Goal: Navigation & Orientation: Find specific page/section

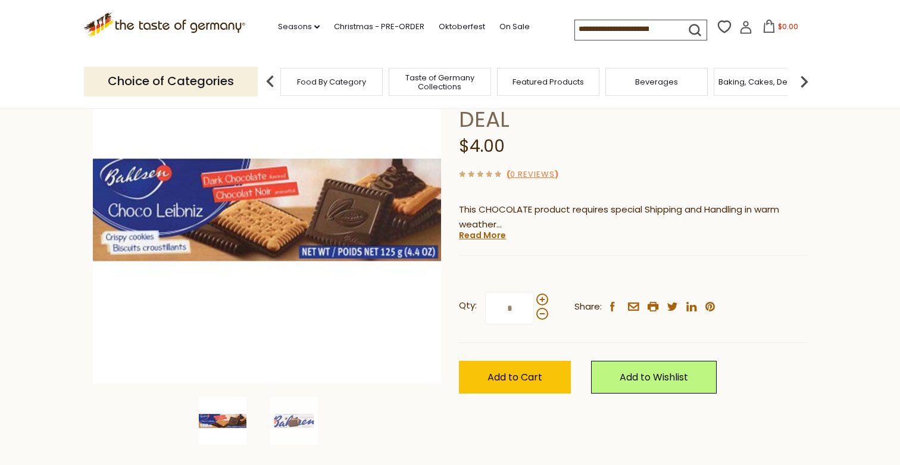
scroll to position [192, 0]
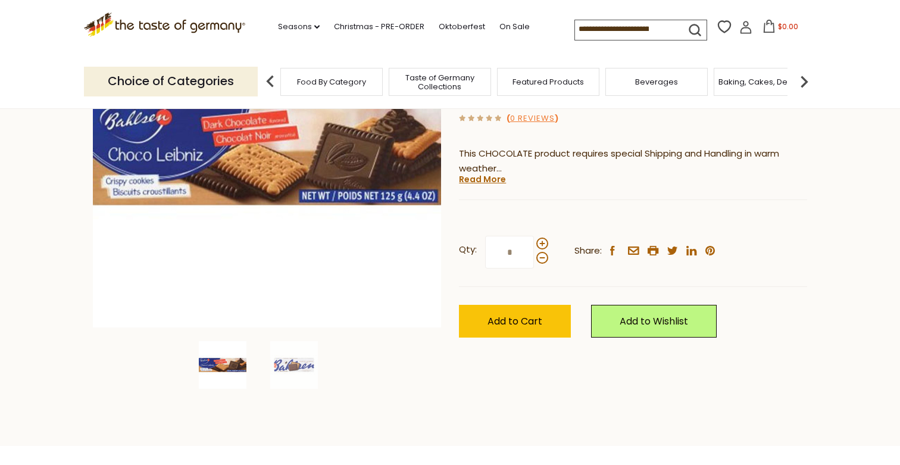
click at [480, 182] on link "Read More" at bounding box center [482, 179] width 47 height 12
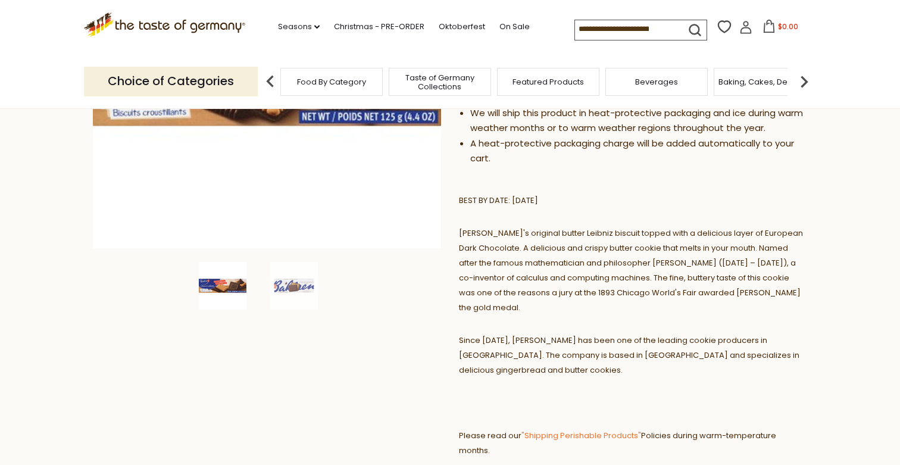
scroll to position [374, 0]
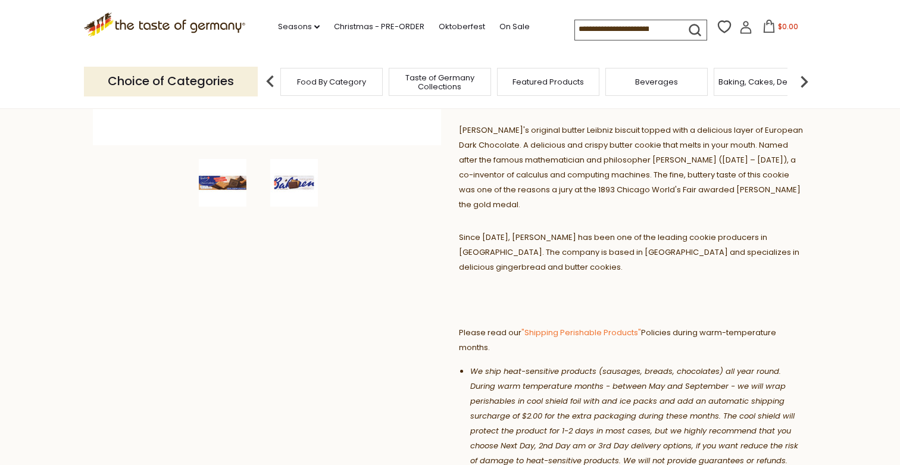
click at [299, 178] on img at bounding box center [294, 183] width 48 height 48
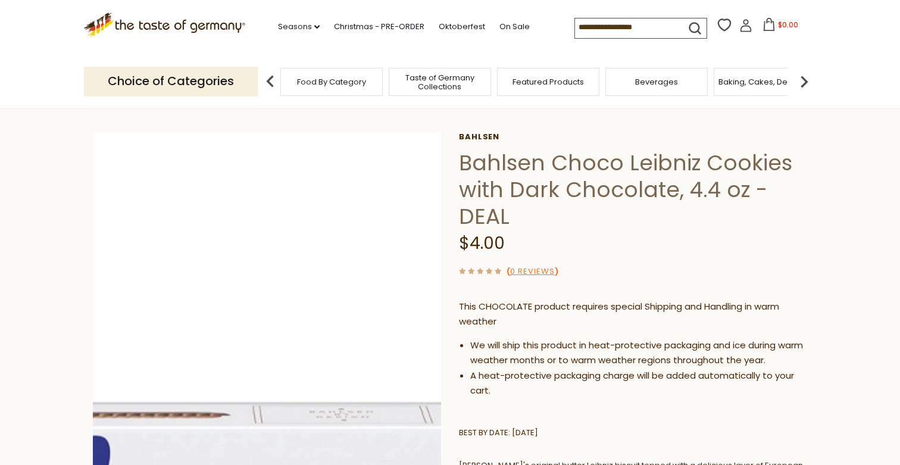
scroll to position [43, 0]
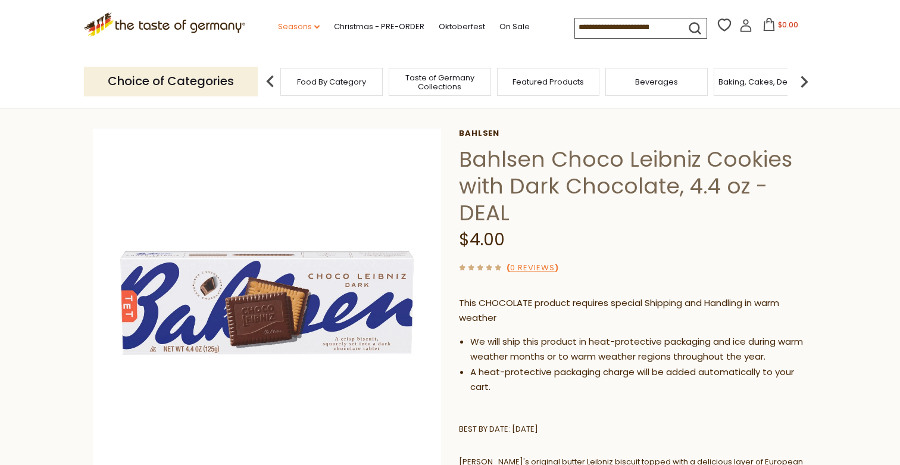
click at [313, 26] on link "Seasons dropdown_arrow" at bounding box center [299, 26] width 42 height 13
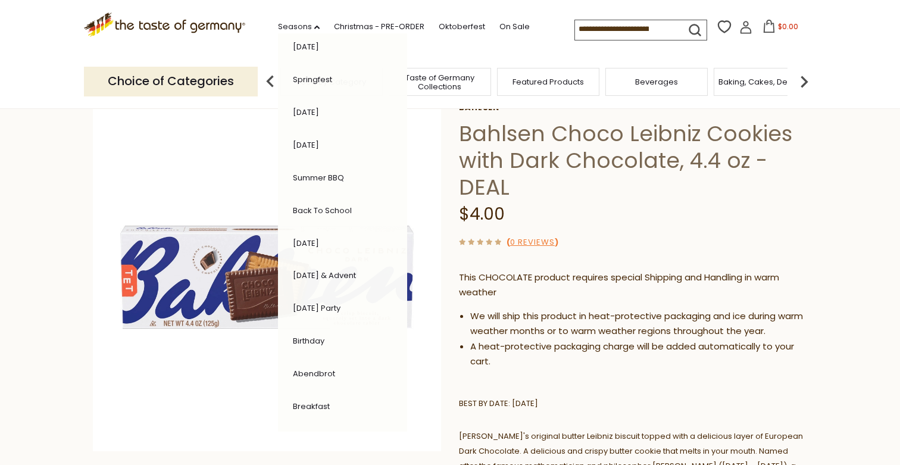
scroll to position [72, 0]
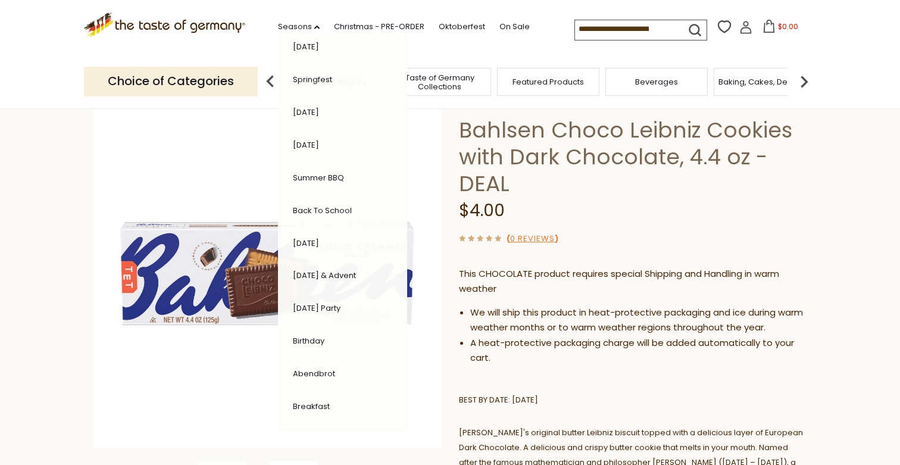
click at [335, 305] on link "[DATE] Party" at bounding box center [317, 307] width 48 height 11
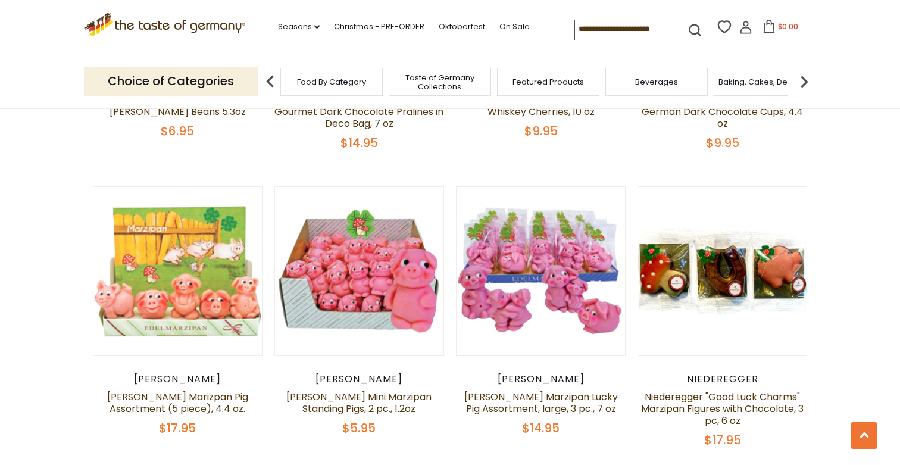
scroll to position [353, 0]
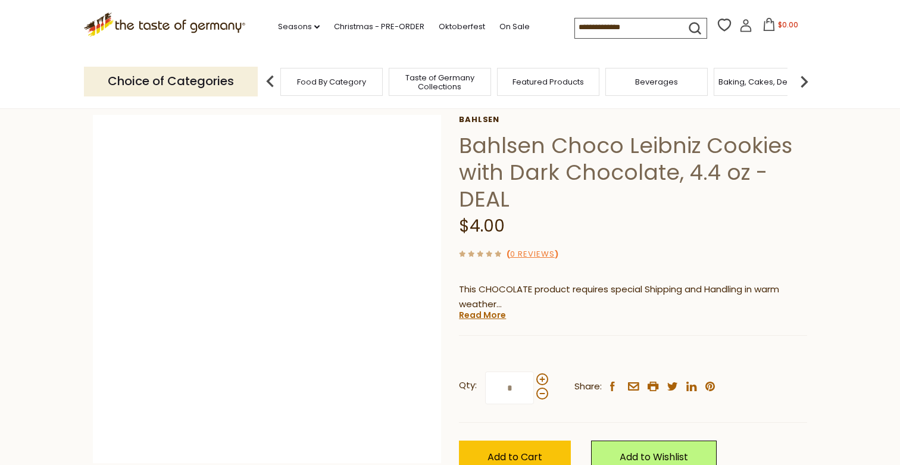
scroll to position [72, 0]
